Goal: Navigation & Orientation: Find specific page/section

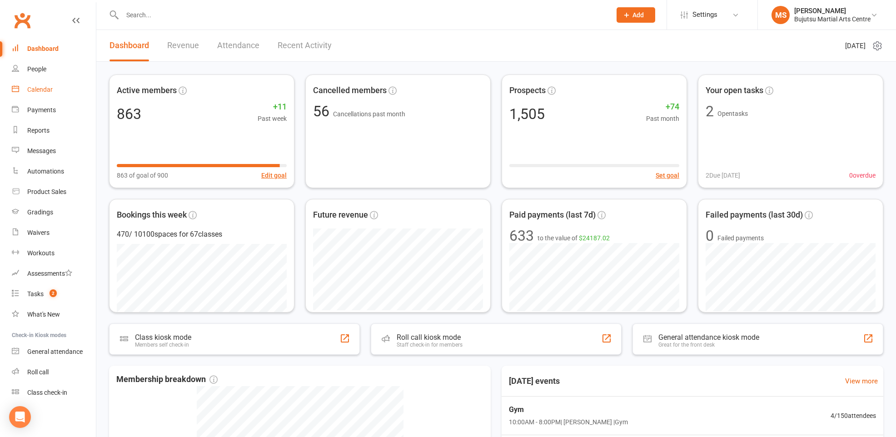
click at [36, 92] on div "Calendar" at bounding box center [39, 89] width 25 height 7
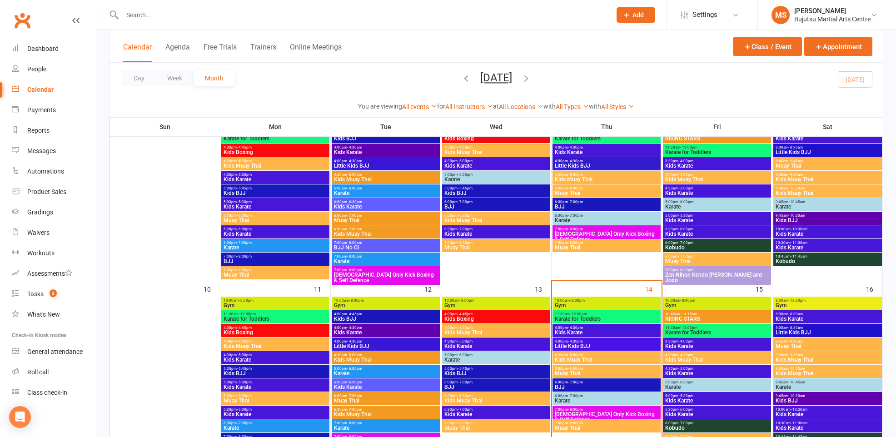
scroll to position [271, 0]
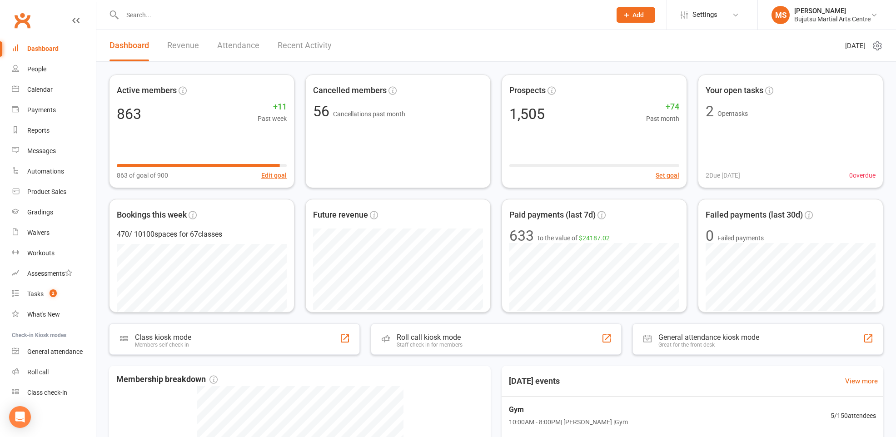
click at [53, 51] on div "Dashboard" at bounding box center [42, 48] width 31 height 7
